Goal: Consume media (video, audio)

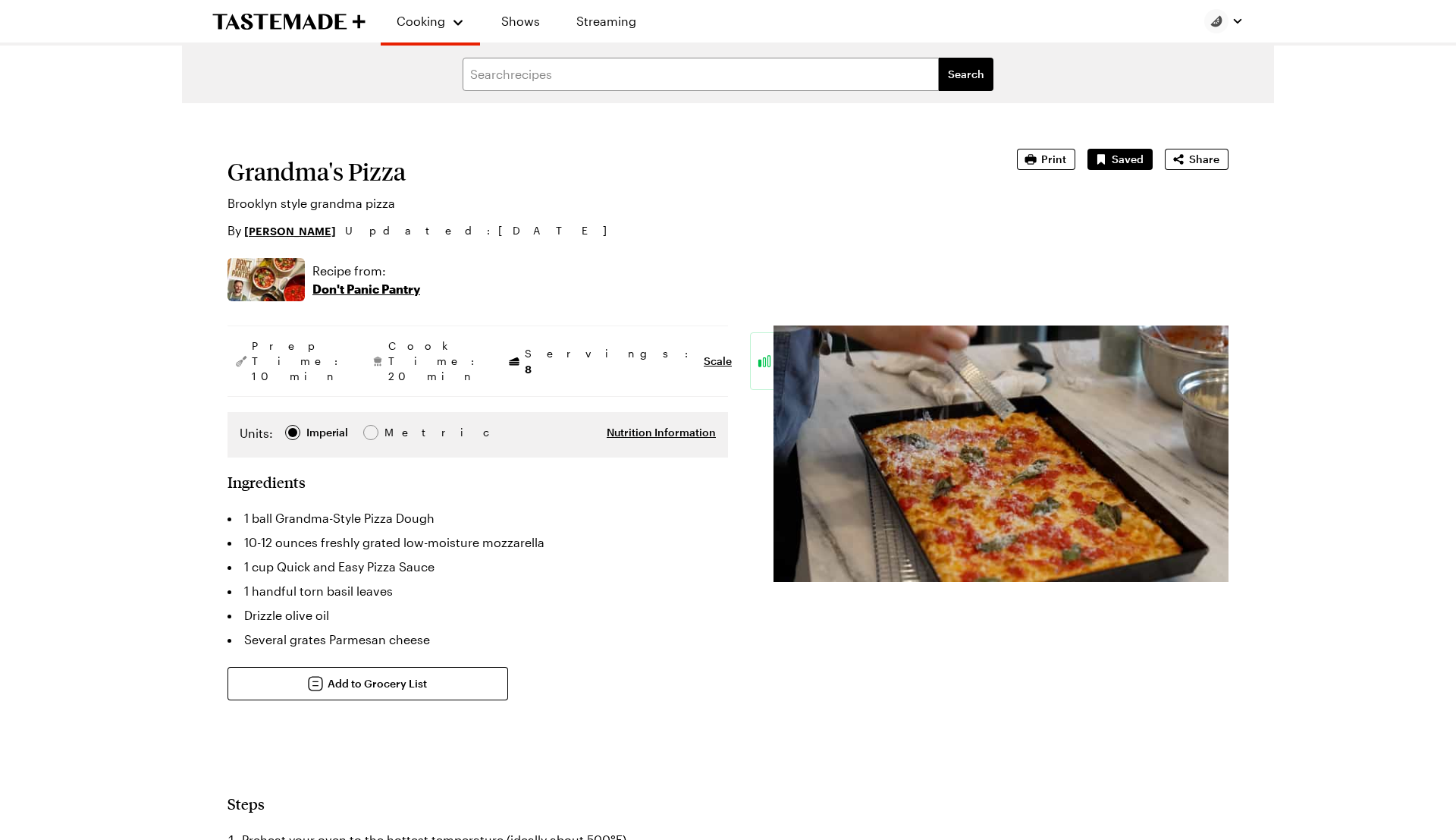
type textarea "x"
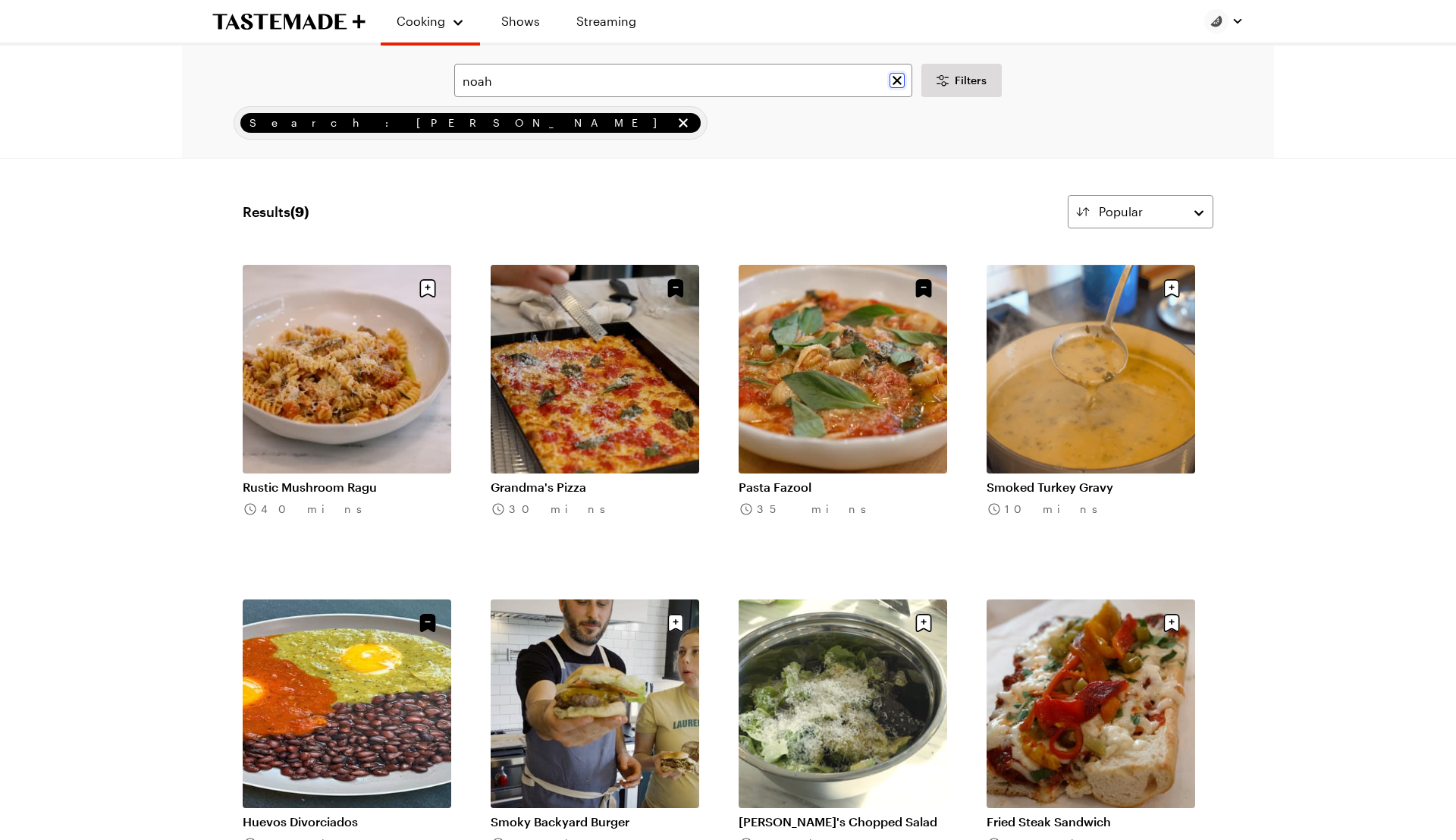
click at [901, 77] on icon "Clear search" at bounding box center [897, 80] width 15 height 15
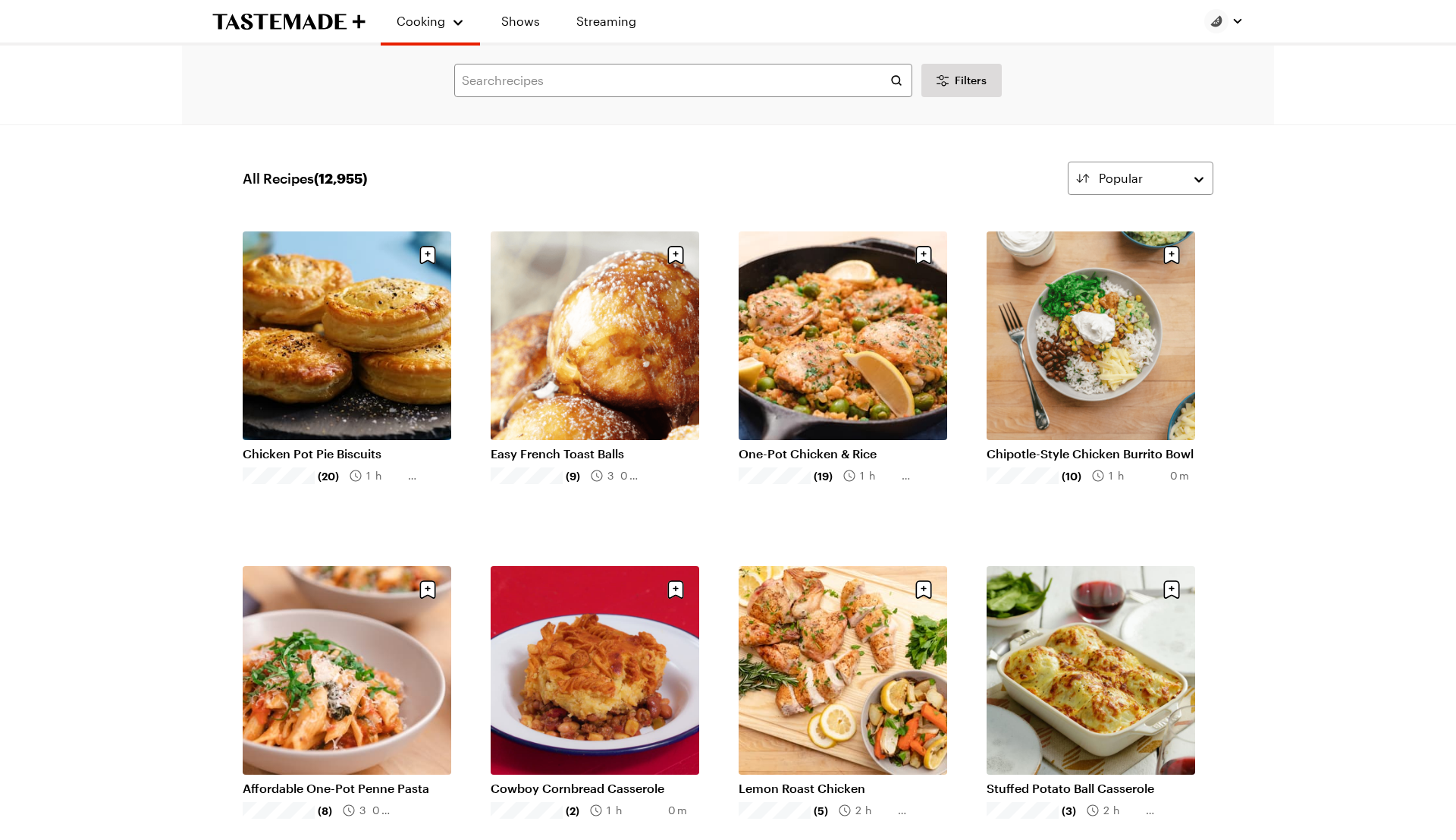
click at [302, 29] on icon "To Tastemade Home Page" at bounding box center [289, 22] width 153 height 18
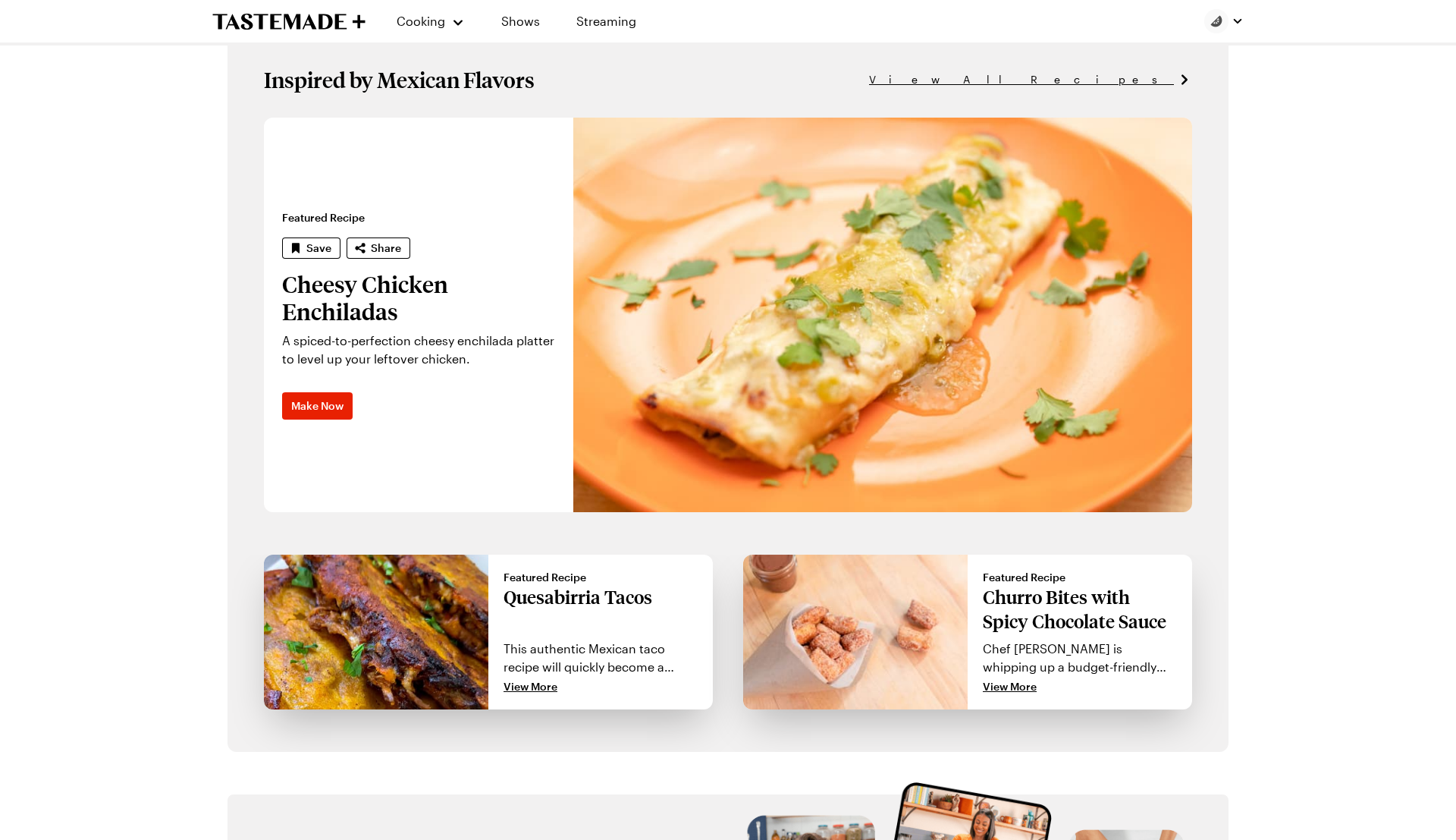
scroll to position [1022, 0]
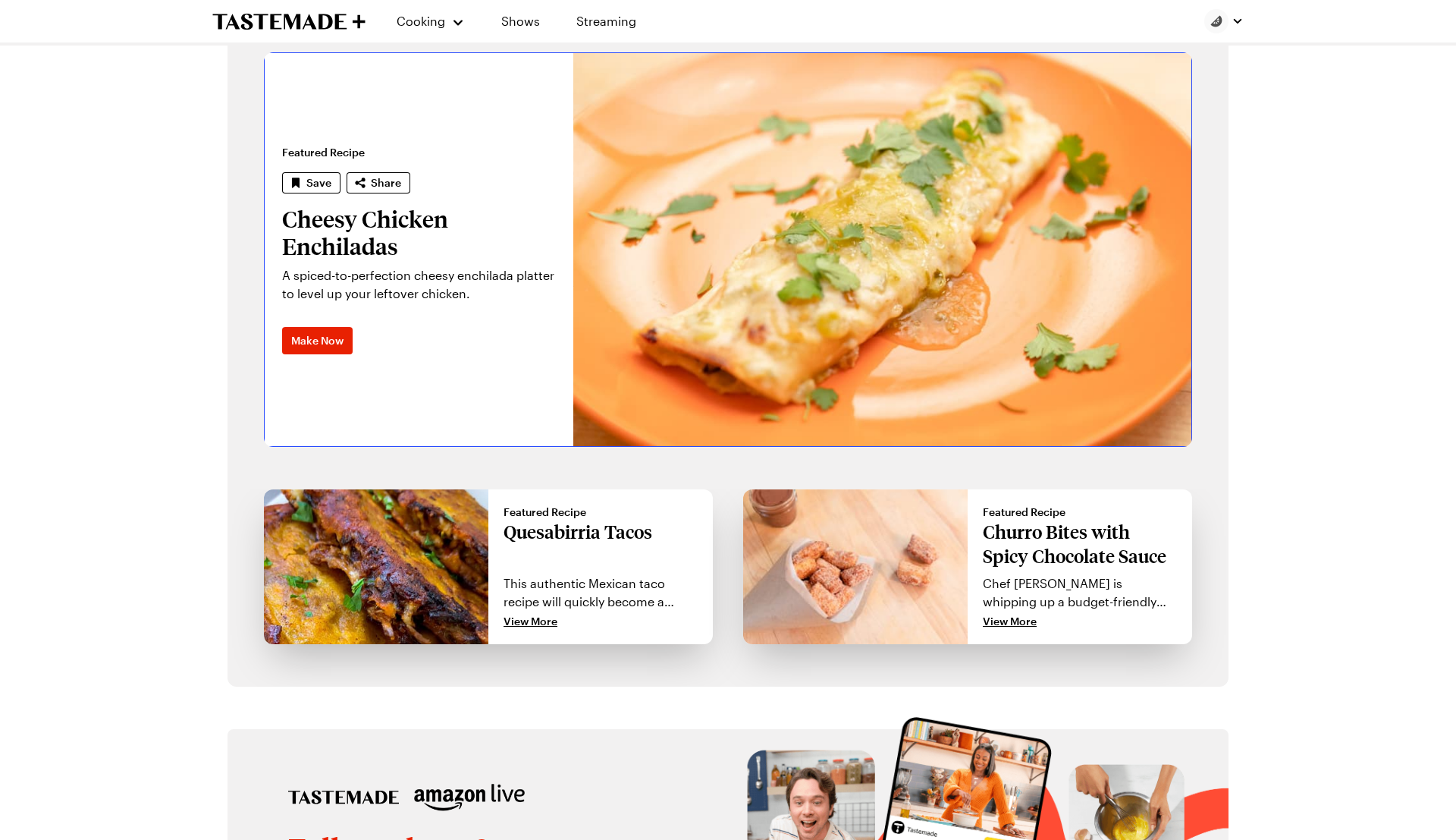
click at [264, 325] on link "Cheesy Chicken Enchiladas" at bounding box center [264, 249] width 0 height 394
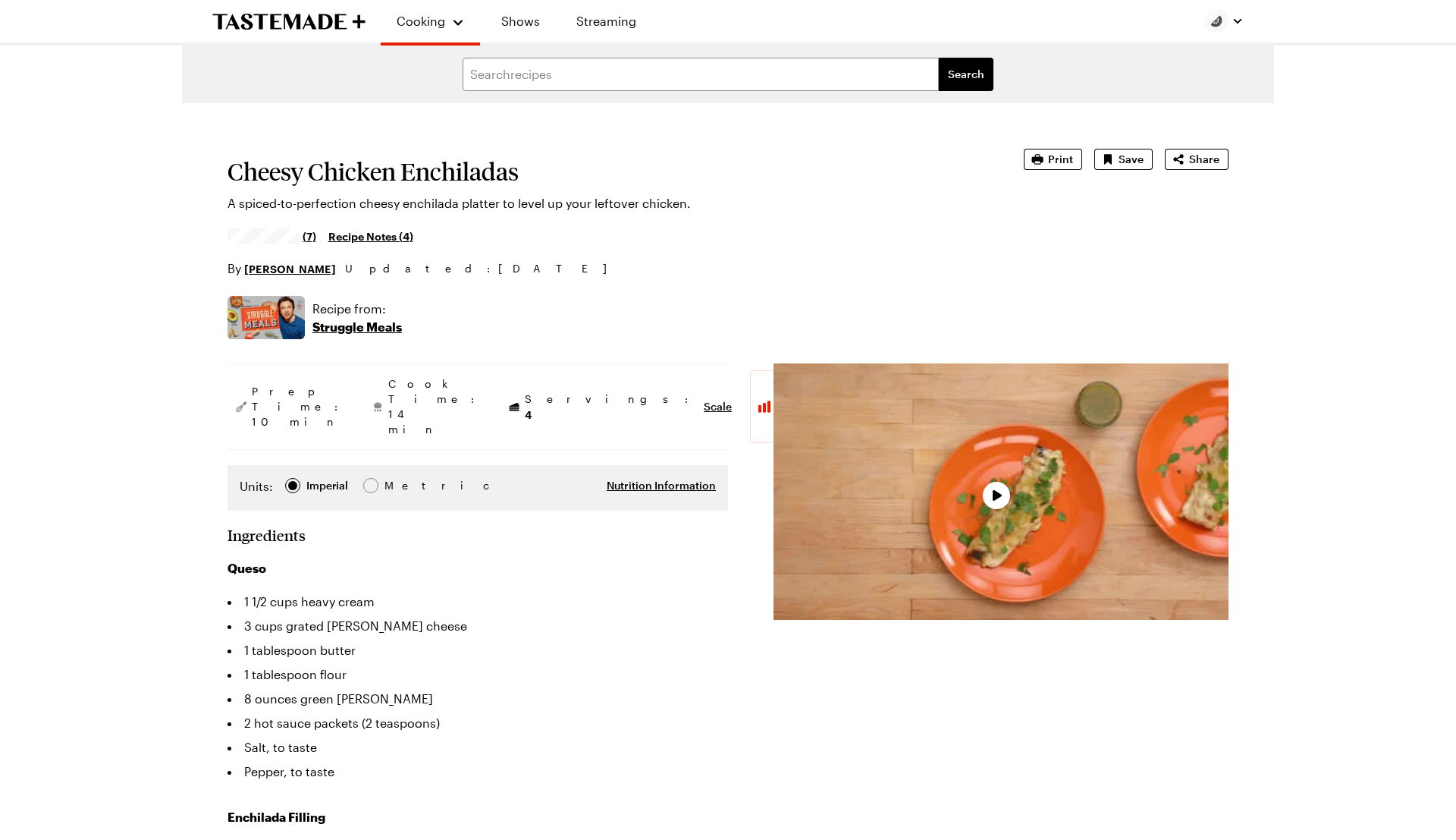
type textarea "x"
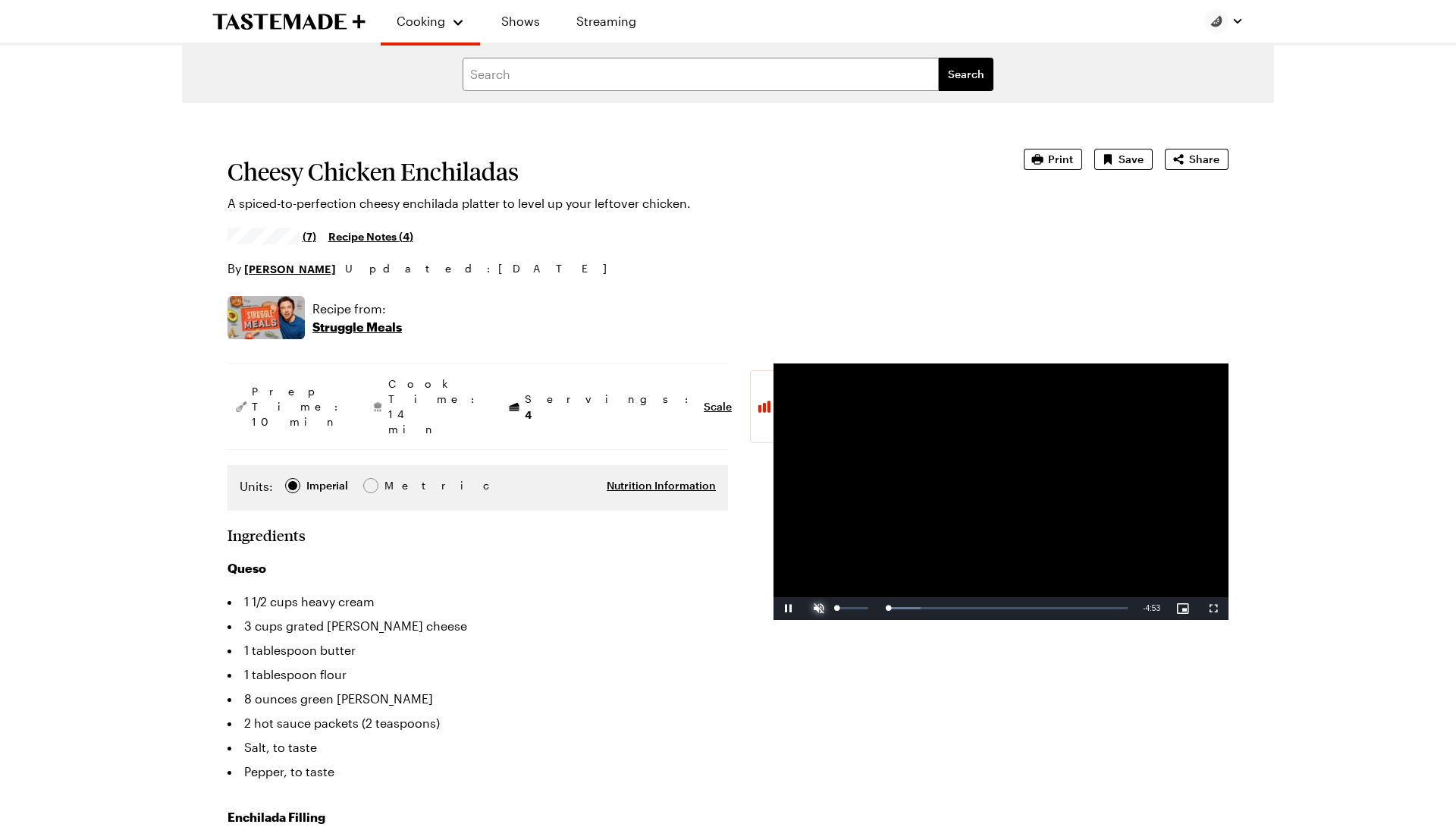
click at [827, 609] on span "Video Player" at bounding box center [819, 609] width 31 height 0
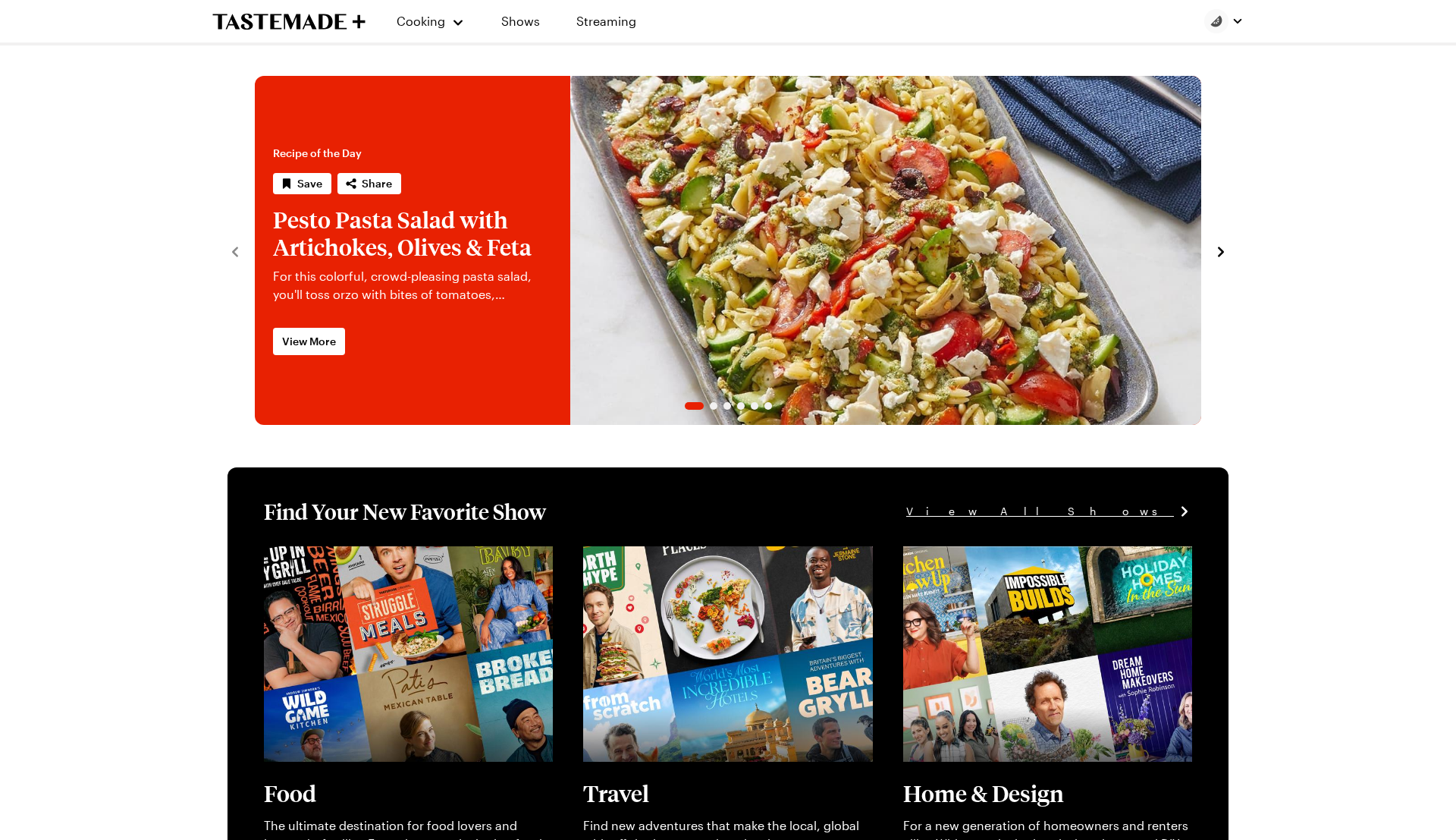
scroll to position [1022, 0]
